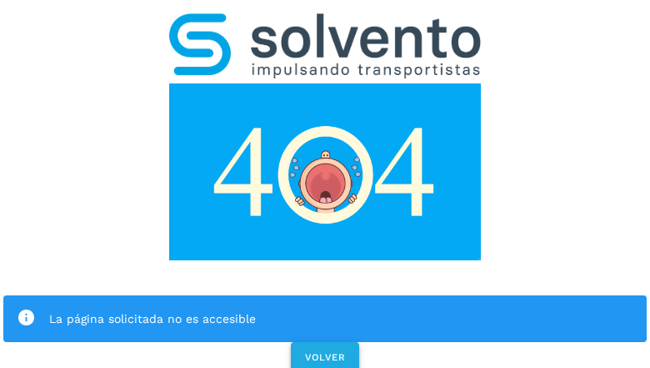
click at [324, 351] on span "VOLVER" at bounding box center [325, 357] width 42 height 12
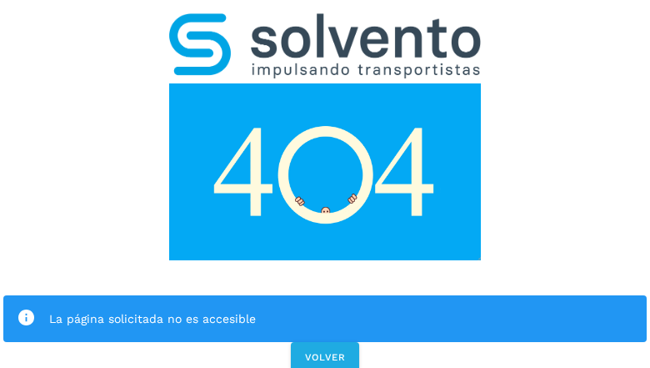
click at [325, 183] on div "La página solicitada no es accesible VOLVER" at bounding box center [325, 187] width 650 height 375
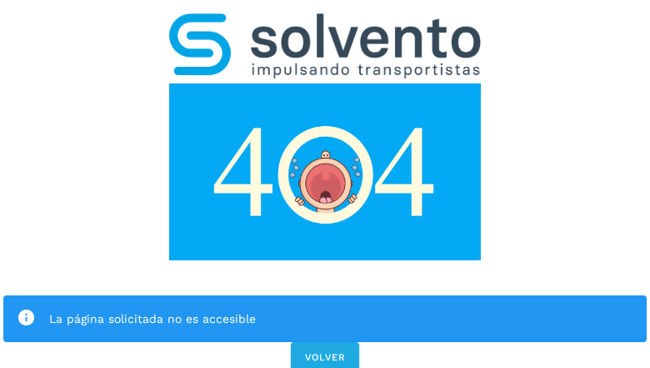
click at [325, 183] on div "La página solicitada no es accesible VOLVER" at bounding box center [325, 187] width 650 height 375
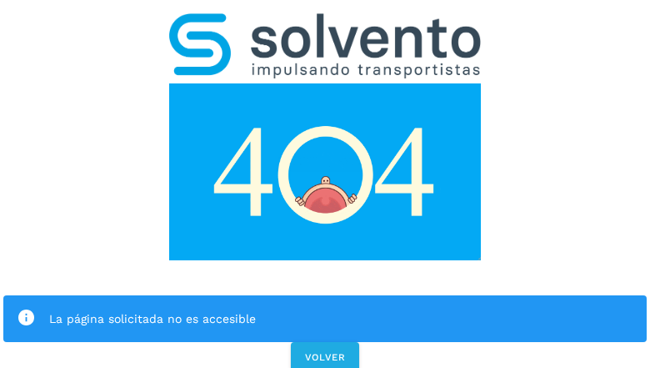
click at [325, 295] on div "La página solicitada no es accesible" at bounding box center [324, 318] width 643 height 47
click at [325, 83] on img at bounding box center [325, 171] width 312 height 177
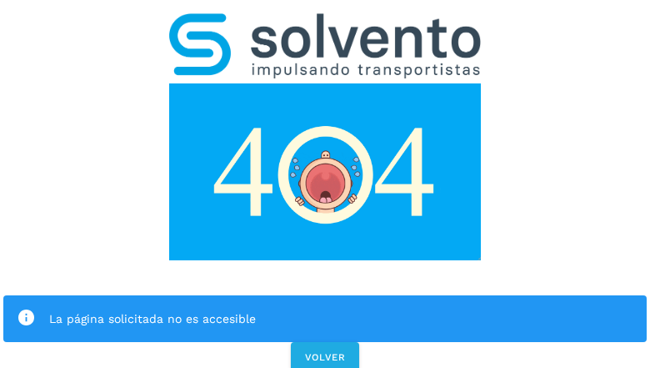
click at [325, 83] on img at bounding box center [325, 171] width 312 height 177
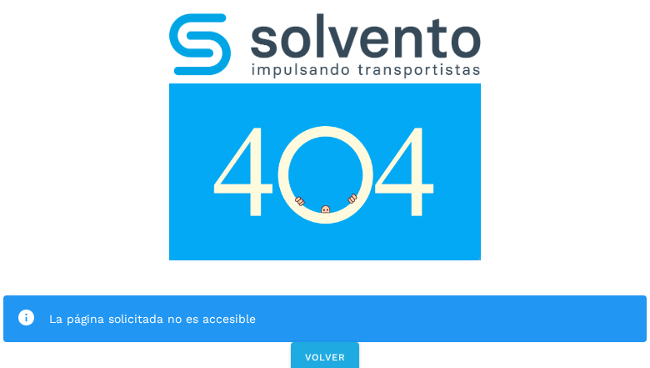
click at [325, 22] on img at bounding box center [325, 45] width 312 height 65
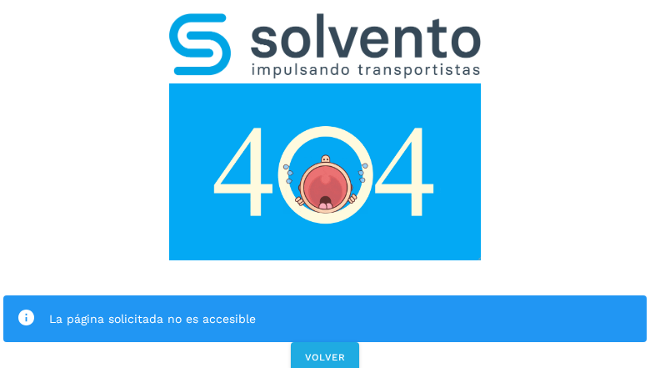
click at [325, 83] on img at bounding box center [325, 171] width 312 height 177
click at [325, 308] on div "La página solicitada no es accesible" at bounding box center [341, 318] width 584 height 20
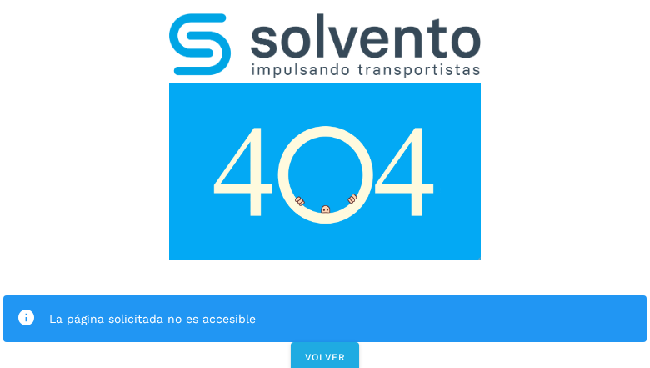
click at [325, 308] on div "La página solicitada no es accesible" at bounding box center [341, 318] width 584 height 20
click at [26, 308] on icon at bounding box center [26, 317] width 19 height 19
click at [341, 308] on div "La página solicitada no es accesible" at bounding box center [341, 318] width 584 height 20
click at [325, 351] on span "VOLVER" at bounding box center [325, 357] width 42 height 12
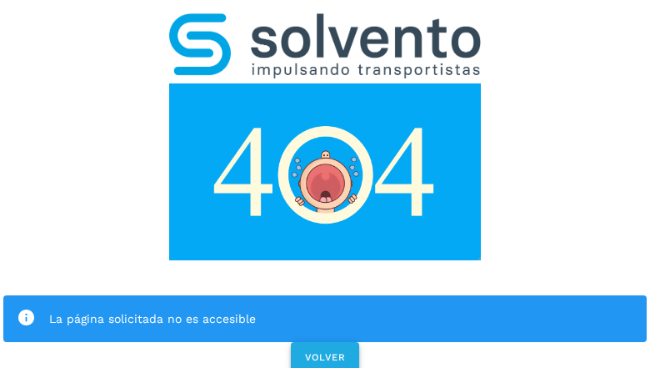
click at [324, 351] on span "VOLVER" at bounding box center [325, 357] width 42 height 12
click at [325, 183] on div "La página solicitada no es accesible VOLVER" at bounding box center [325, 187] width 650 height 375
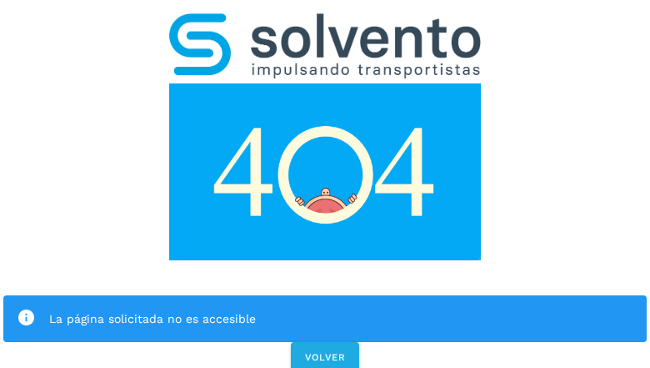
click at [325, 183] on div "La página solicitada no es accesible VOLVER" at bounding box center [325, 187] width 650 height 375
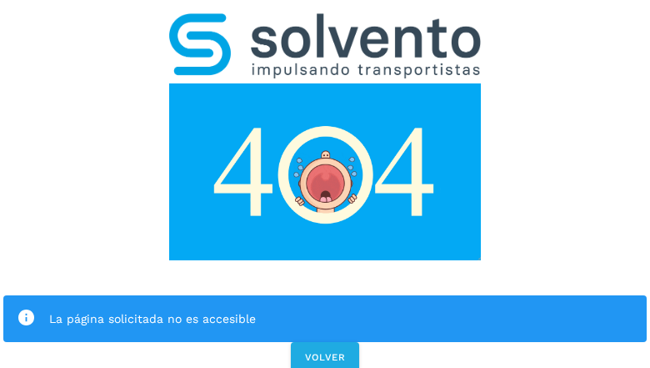
click at [325, 183] on div "La página solicitada no es accesible VOLVER" at bounding box center [325, 187] width 650 height 375
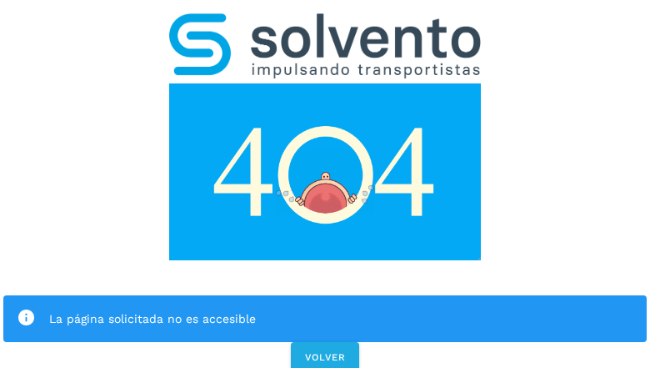
click at [325, 183] on div "La página solicitada no es accesible VOLVER" at bounding box center [325, 187] width 650 height 375
click at [325, 295] on div "La página solicitada no es accesible" at bounding box center [324, 318] width 643 height 47
click at [325, 83] on img at bounding box center [325, 171] width 312 height 177
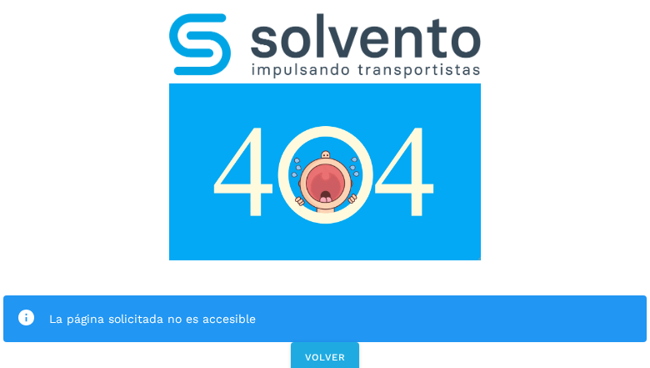
click at [325, 22] on img at bounding box center [325, 45] width 312 height 65
click at [325, 83] on img at bounding box center [325, 171] width 312 height 177
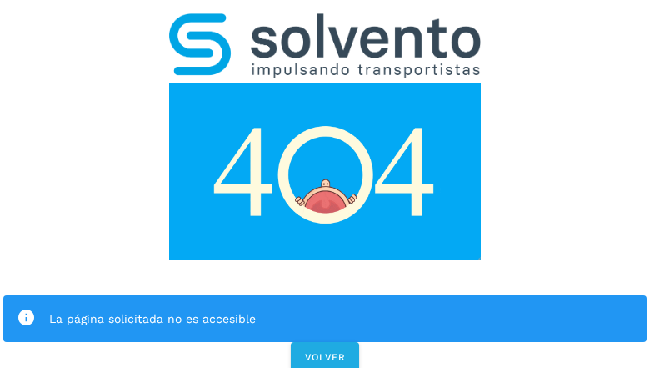
click at [325, 308] on div "La página solicitada no es accesible" at bounding box center [341, 318] width 584 height 20
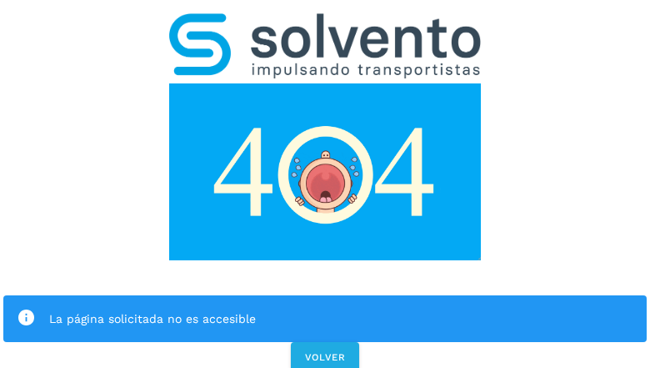
click at [325, 308] on div "La página solicitada no es accesible" at bounding box center [341, 318] width 584 height 20
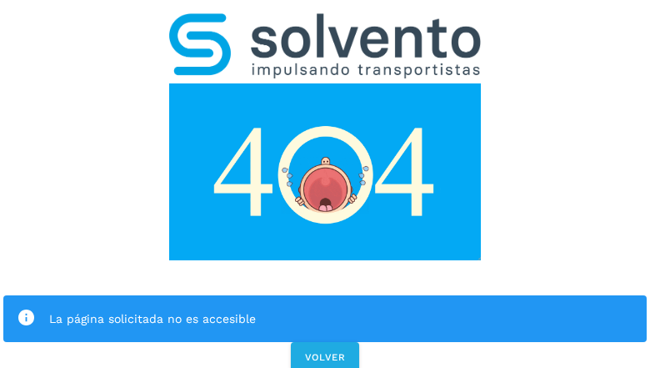
click at [26, 308] on icon at bounding box center [26, 317] width 19 height 19
click at [341, 308] on div "La página solicitada no es accesible" at bounding box center [341, 318] width 584 height 20
click at [325, 351] on span "VOLVER" at bounding box center [325, 357] width 42 height 12
click at [325, 183] on div "La página solicitada no es accesible VOLVER" at bounding box center [325, 187] width 650 height 375
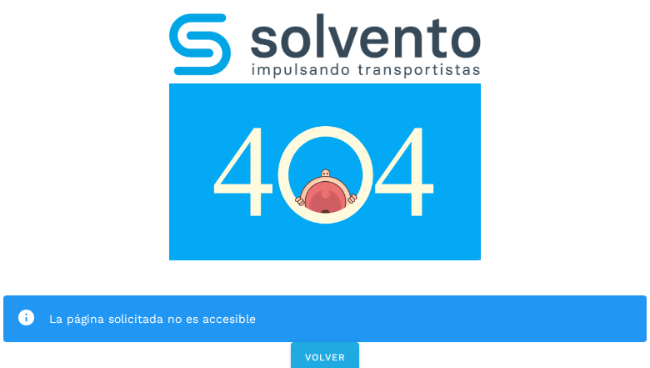
click at [325, 183] on div "La página solicitada no es accesible VOLVER" at bounding box center [325, 187] width 650 height 375
click at [325, 295] on div "La página solicitada no es accesible" at bounding box center [324, 318] width 643 height 47
click at [325, 83] on img at bounding box center [325, 171] width 312 height 177
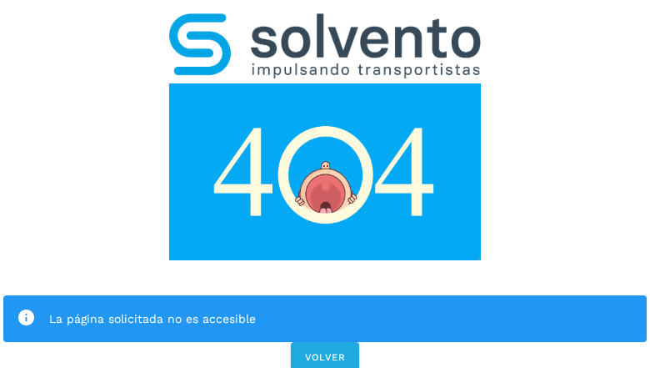
click at [325, 22] on img at bounding box center [325, 45] width 312 height 65
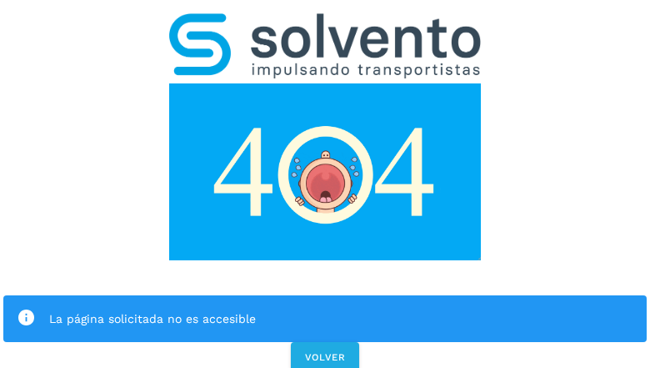
click at [325, 83] on img at bounding box center [325, 171] width 312 height 177
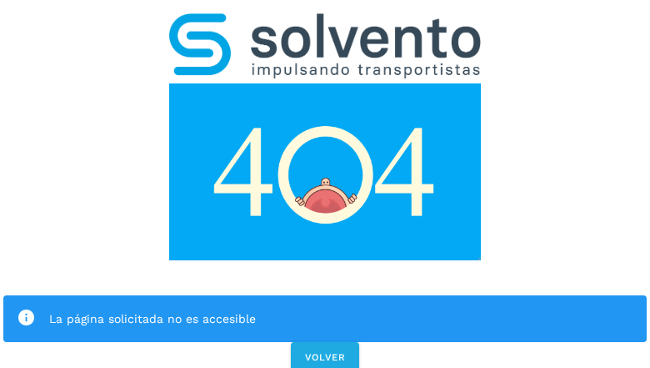
click at [325, 308] on div "La página solicitada no es accesible" at bounding box center [341, 318] width 584 height 20
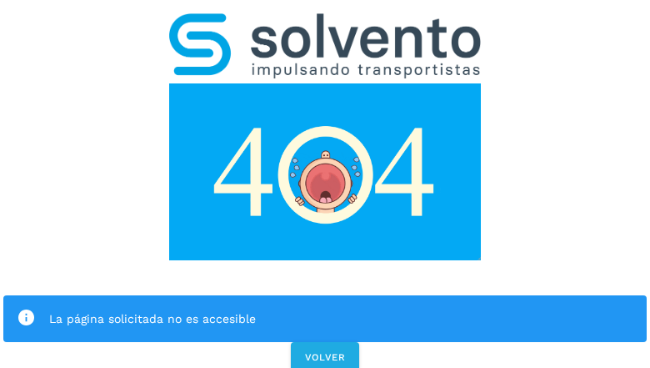
click at [26, 308] on icon at bounding box center [26, 317] width 19 height 19
click at [341, 308] on div "La página solicitada no es accesible" at bounding box center [341, 318] width 584 height 20
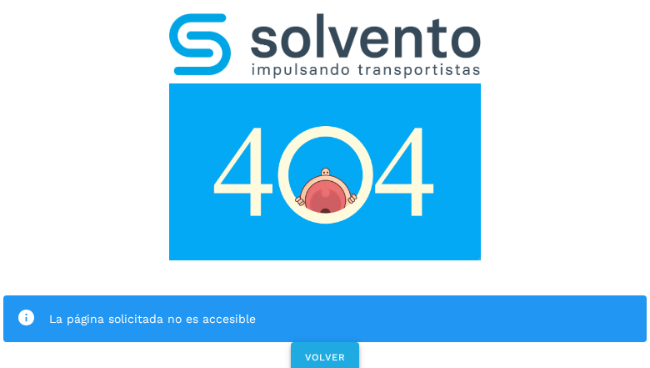
click at [325, 351] on span "VOLVER" at bounding box center [325, 357] width 42 height 12
click at [324, 351] on span "VOLVER" at bounding box center [325, 357] width 42 height 12
click at [325, 183] on div "La página solicitada no es accesible VOLVER" at bounding box center [325, 187] width 650 height 375
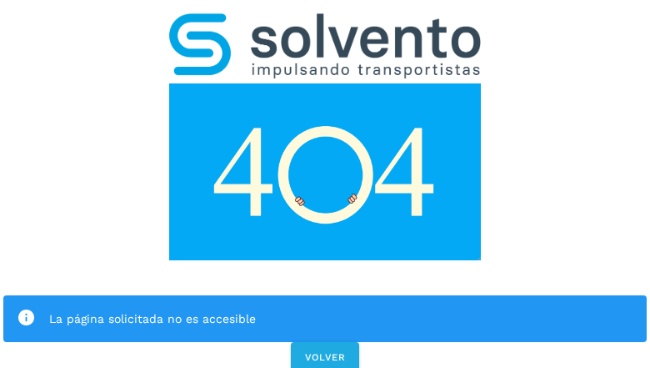
click at [325, 183] on div "La página solicitada no es accesible VOLVER" at bounding box center [325, 187] width 650 height 375
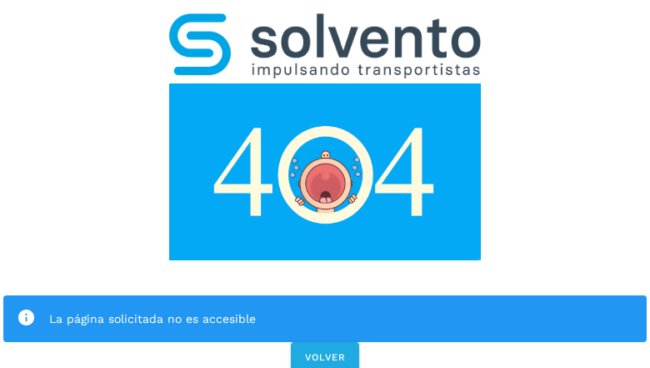
click at [325, 183] on div "La página solicitada no es accesible VOLVER" at bounding box center [325, 187] width 650 height 375
click at [325, 295] on div "La página solicitada no es accesible" at bounding box center [324, 318] width 643 height 47
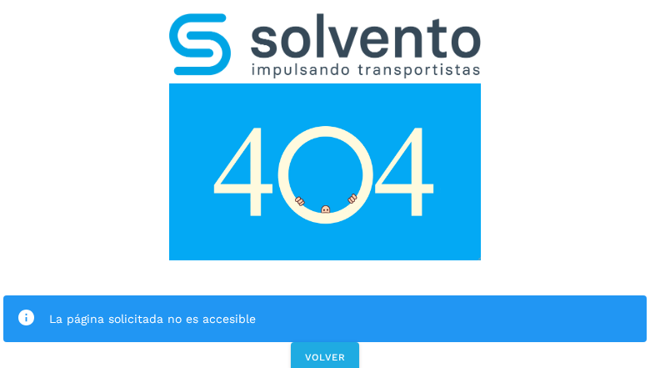
click at [325, 83] on img at bounding box center [325, 171] width 312 height 177
click at [325, 22] on img at bounding box center [325, 45] width 312 height 65
click at [325, 83] on img at bounding box center [325, 171] width 312 height 177
click at [325, 308] on div "La página solicitada no es accesible" at bounding box center [341, 318] width 584 height 20
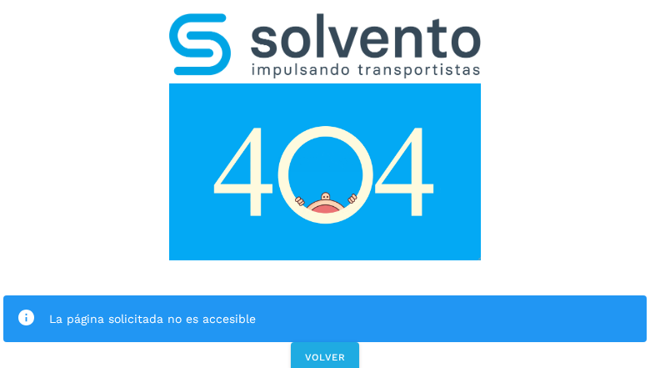
click at [325, 308] on div "La página solicitada no es accesible" at bounding box center [341, 318] width 584 height 20
click at [26, 308] on icon at bounding box center [26, 317] width 19 height 19
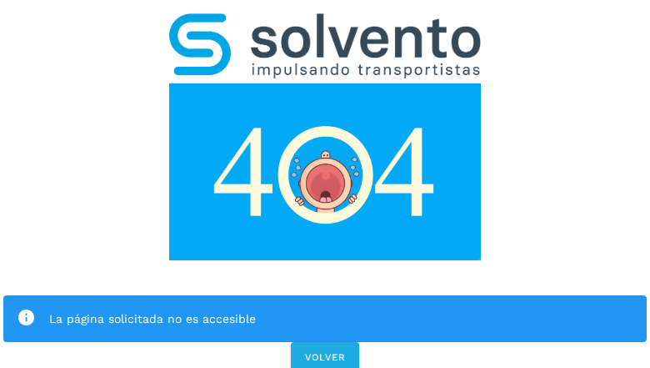
click at [341, 308] on div "La página solicitada no es accesible" at bounding box center [341, 318] width 584 height 20
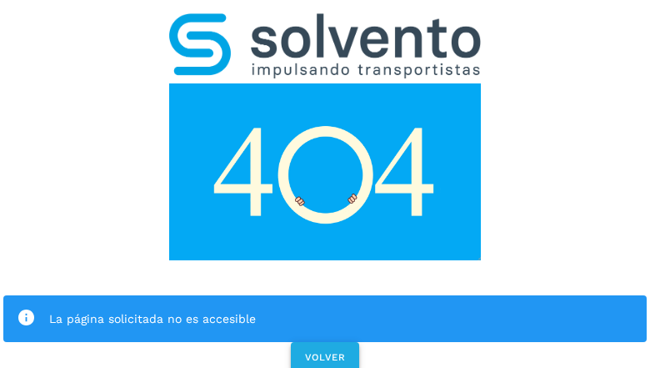
click at [325, 351] on span "VOLVER" at bounding box center [325, 357] width 42 height 12
click at [324, 351] on span "VOLVER" at bounding box center [325, 357] width 42 height 12
click at [325, 183] on div "La página solicitada no es accesible VOLVER" at bounding box center [325, 187] width 650 height 375
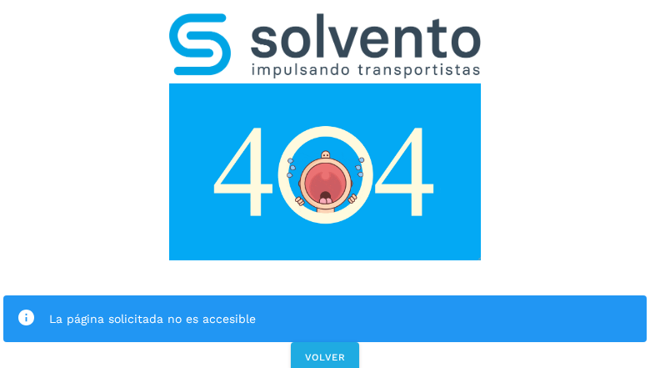
click at [325, 183] on div "La página solicitada no es accesible VOLVER" at bounding box center [325, 187] width 650 height 375
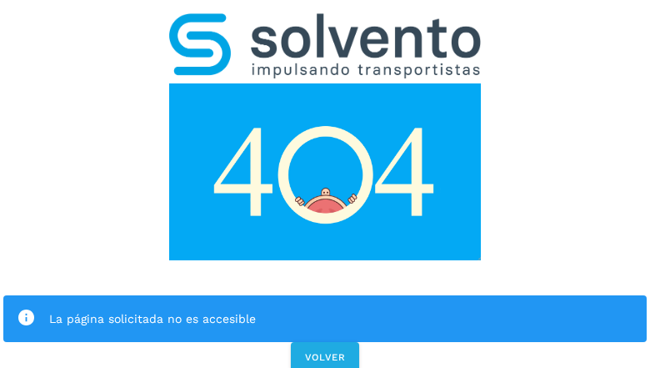
click at [325, 183] on div "La página solicitada no es accesible VOLVER" at bounding box center [325, 187] width 650 height 375
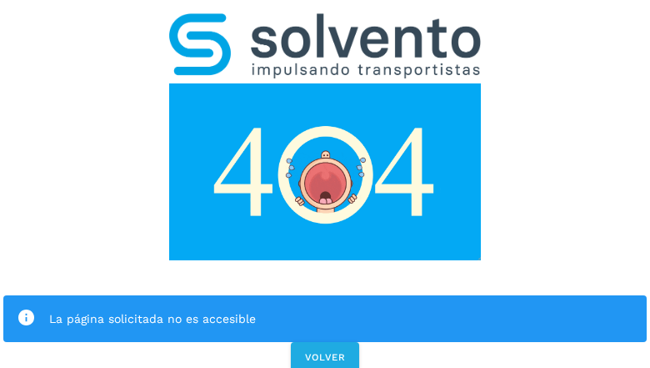
click at [325, 183] on div "La página solicitada no es accesible VOLVER" at bounding box center [325, 187] width 650 height 375
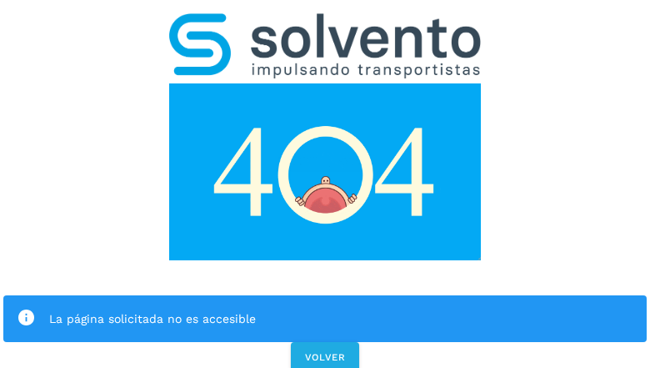
click at [325, 295] on div "La página solicitada no es accesible" at bounding box center [324, 318] width 643 height 47
click at [325, 83] on img at bounding box center [325, 171] width 312 height 177
click at [325, 22] on img at bounding box center [325, 45] width 312 height 65
click at [325, 83] on img at bounding box center [325, 171] width 312 height 177
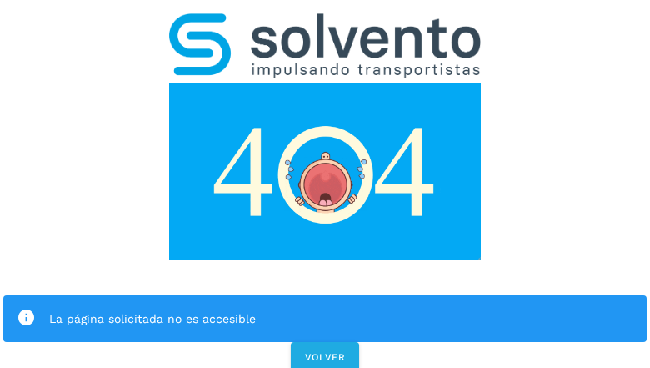
click at [325, 308] on div "La página solicitada no es accesible" at bounding box center [341, 318] width 584 height 20
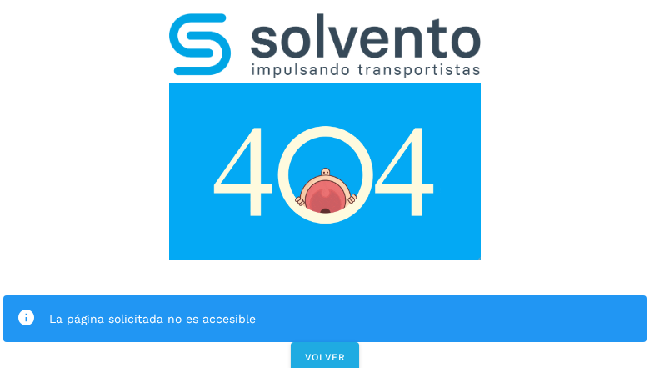
click at [325, 308] on div "La página solicitada no es accesible" at bounding box center [341, 318] width 584 height 20
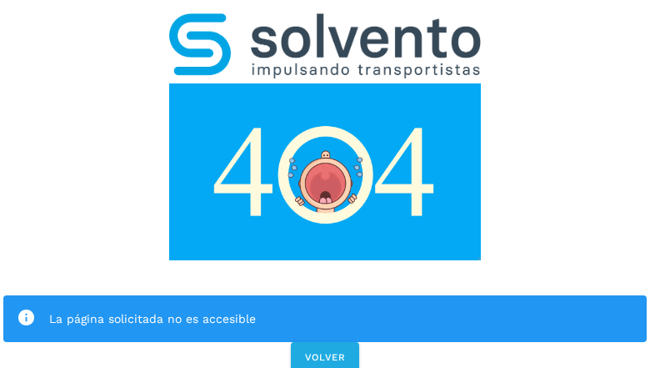
click at [26, 308] on icon at bounding box center [26, 317] width 19 height 19
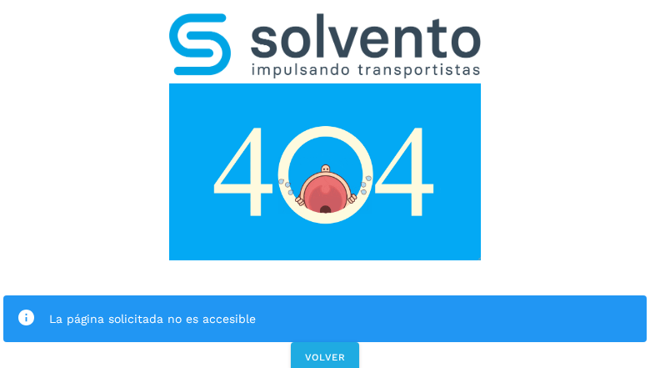
click at [341, 308] on div "La página solicitada no es accesible" at bounding box center [341, 318] width 584 height 20
click at [325, 351] on span "VOLVER" at bounding box center [325, 357] width 42 height 12
click at [324, 351] on span "VOLVER" at bounding box center [325, 357] width 42 height 12
click at [325, 183] on div "La página solicitada no es accesible VOLVER" at bounding box center [325, 187] width 650 height 375
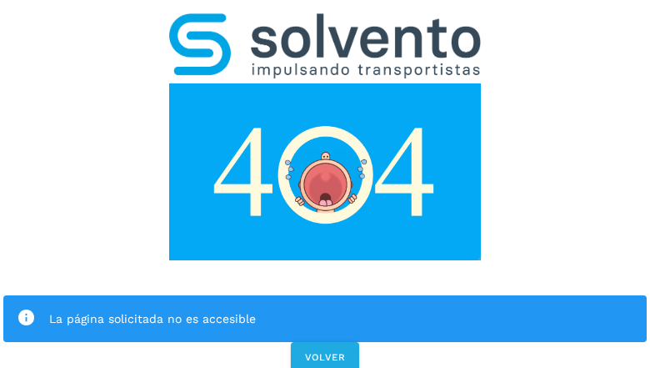
click at [325, 183] on div "La página solicitada no es accesible VOLVER" at bounding box center [325, 187] width 650 height 375
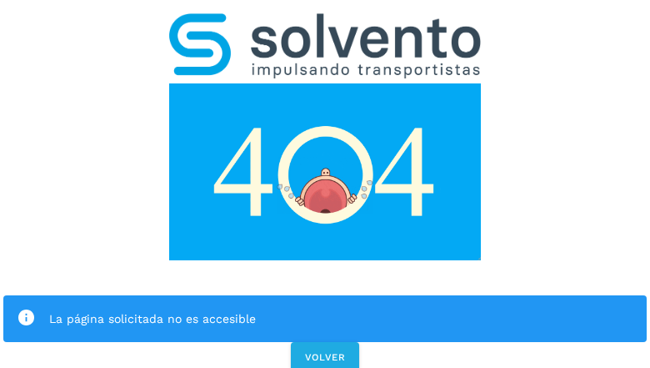
click at [325, 183] on div "La página solicitada no es accesible VOLVER" at bounding box center [325, 187] width 650 height 375
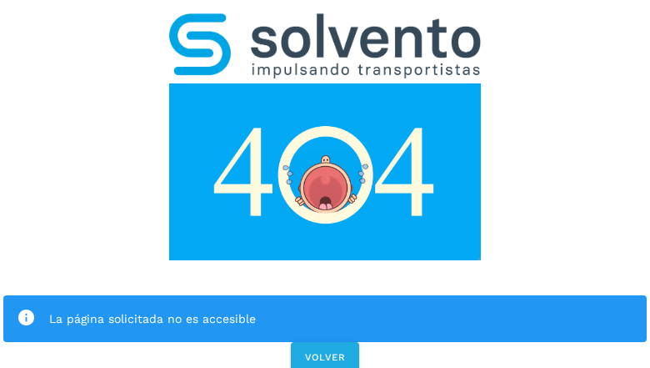
click at [325, 295] on div "La página solicitada no es accesible" at bounding box center [324, 318] width 643 height 47
click at [325, 83] on img at bounding box center [325, 171] width 312 height 177
click at [325, 22] on img at bounding box center [325, 45] width 312 height 65
click at [325, 83] on img at bounding box center [325, 171] width 312 height 177
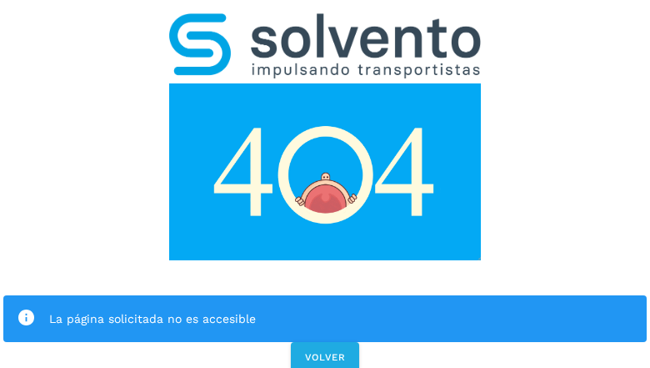
click at [325, 308] on div "La página solicitada no es accesible" at bounding box center [341, 318] width 584 height 20
click at [26, 308] on icon at bounding box center [26, 317] width 19 height 19
click at [341, 308] on div "La página solicitada no es accesible" at bounding box center [341, 318] width 584 height 20
click at [325, 351] on span "VOLVER" at bounding box center [325, 357] width 42 height 12
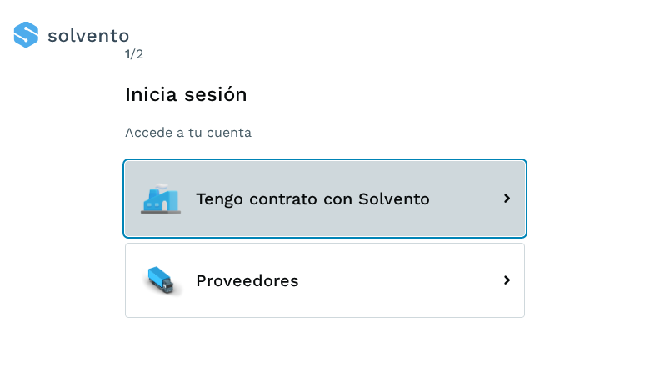
click at [325, 198] on span "Tengo contrato con Solvento" at bounding box center [313, 198] width 234 height 18
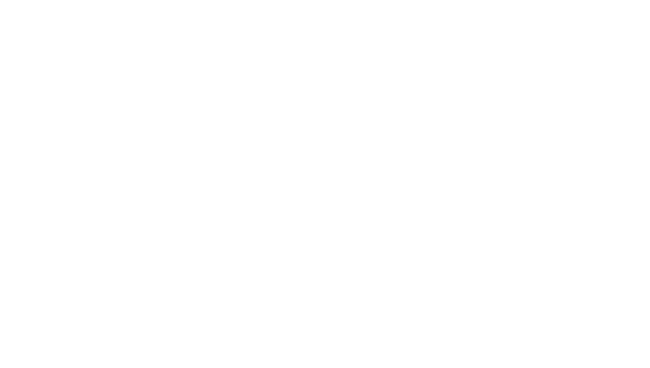
click at [325, 183] on div at bounding box center [325, 184] width 650 height 368
